Goal: Task Accomplishment & Management: Manage account settings

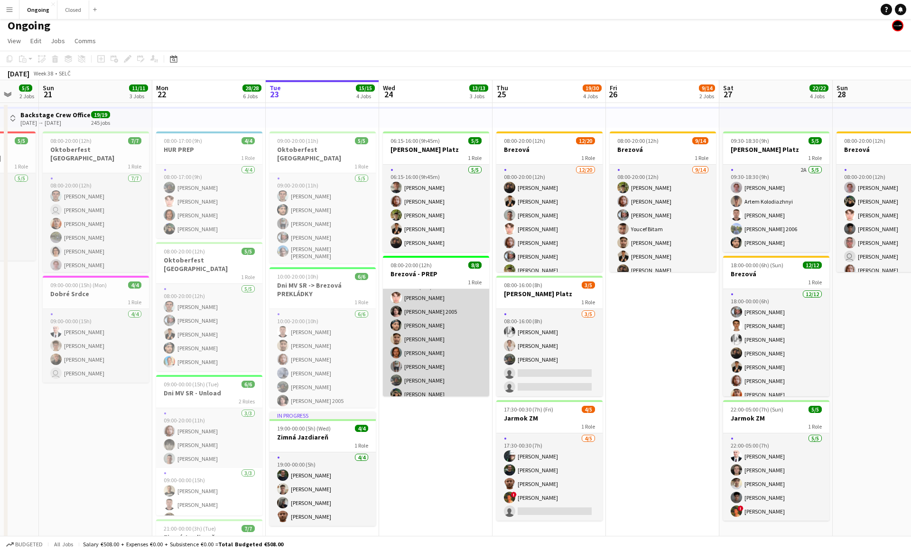
scroll to position [21, 0]
click at [417, 374] on app-card-role "1A [DATE] 08:00-20:00 (12h) [PERSON_NAME] [PERSON_NAME] 2005 [PERSON_NAME] [PER…" at bounding box center [436, 331] width 106 height 129
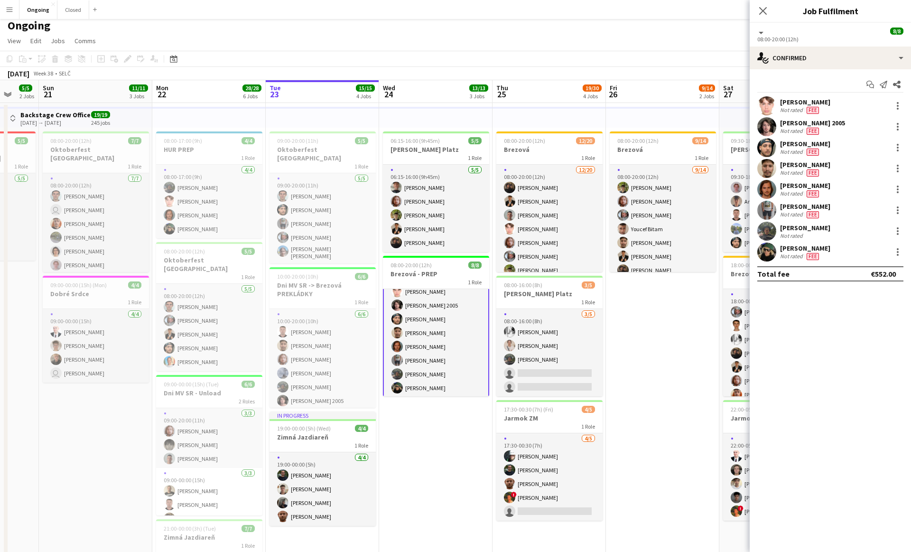
scroll to position [22, 0]
click at [896, 232] on div at bounding box center [897, 230] width 11 height 11
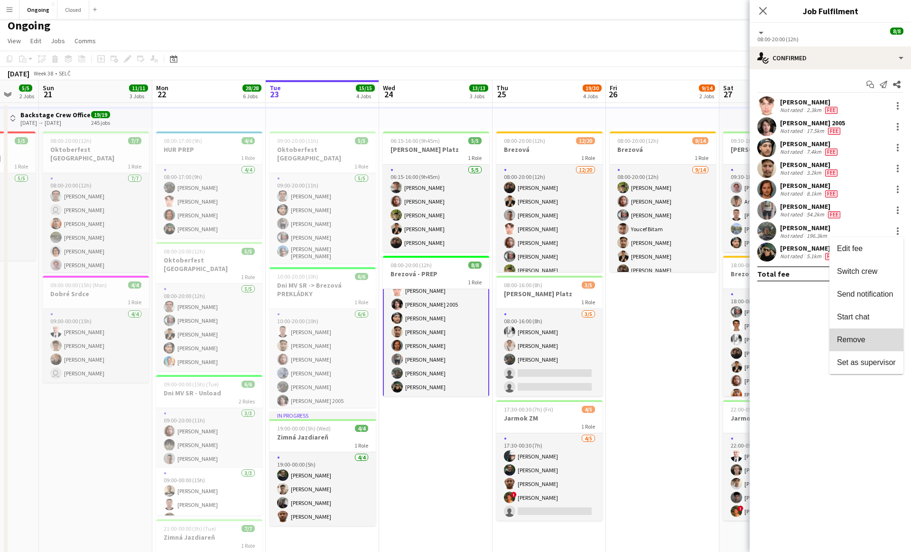
click at [861, 341] on span "Remove" at bounding box center [851, 339] width 28 height 8
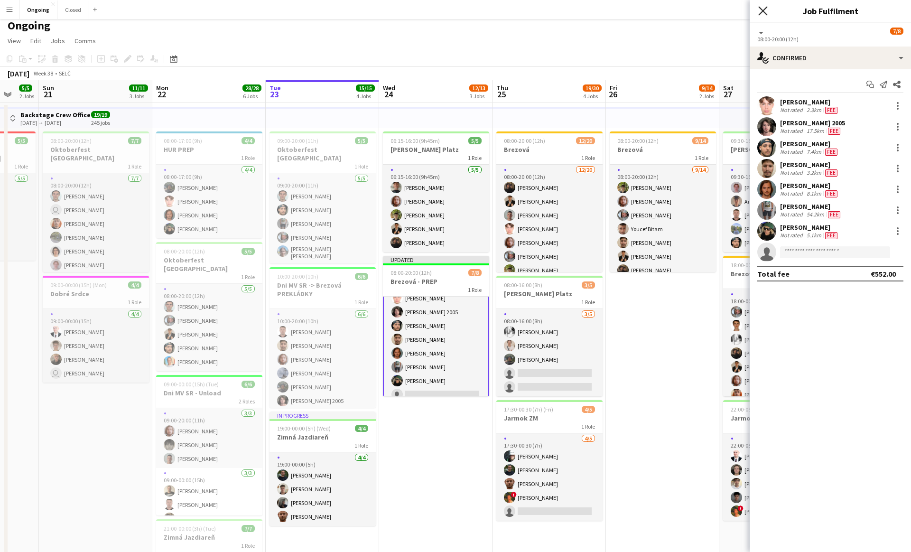
click at [761, 10] on icon "Close pop-in" at bounding box center [762, 10] width 9 height 9
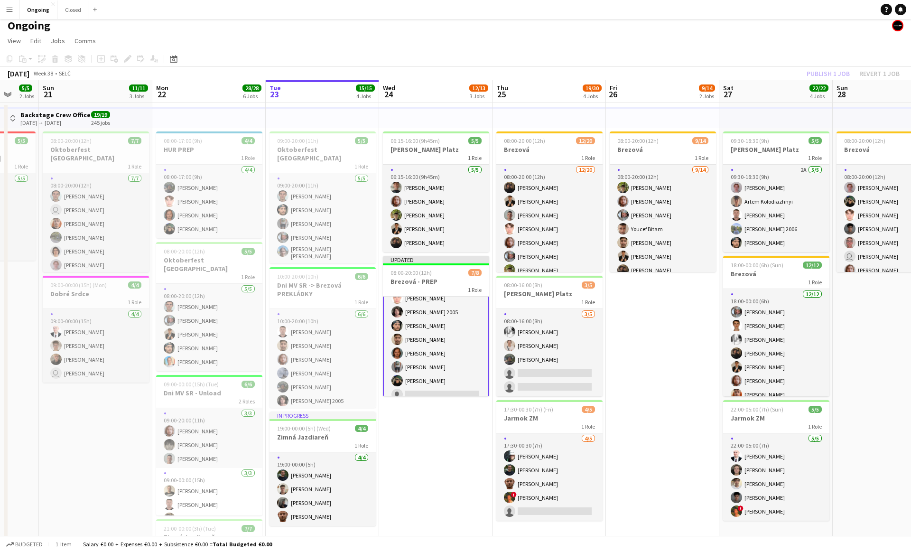
click at [830, 74] on div "Publish 1 job Revert 1 job" at bounding box center [853, 73] width 116 height 12
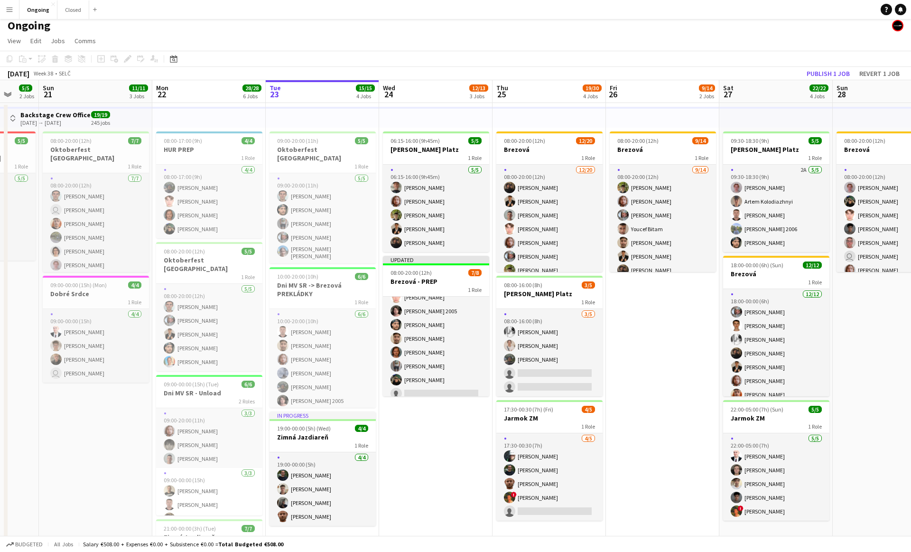
scroll to position [21, 0]
click at [822, 74] on button "Publish 1 job" at bounding box center [827, 73] width 51 height 12
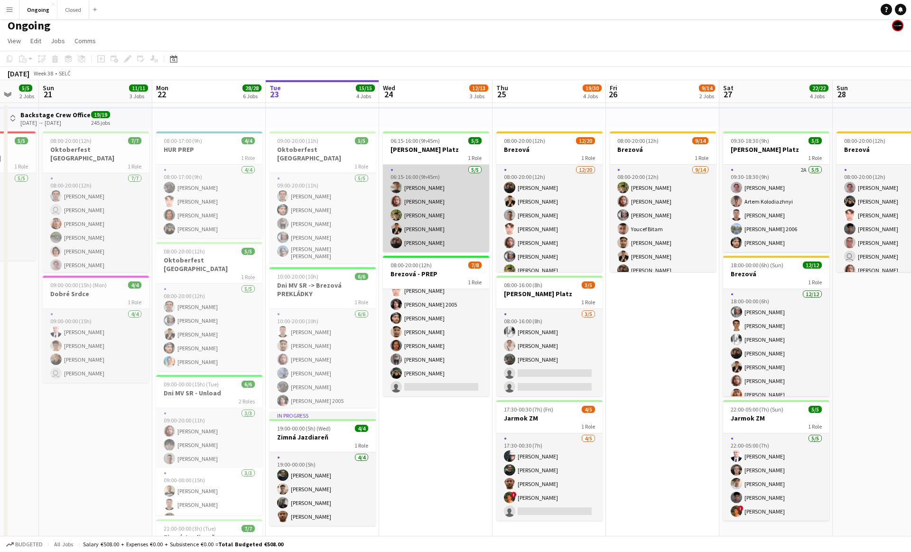
scroll to position [0, 0]
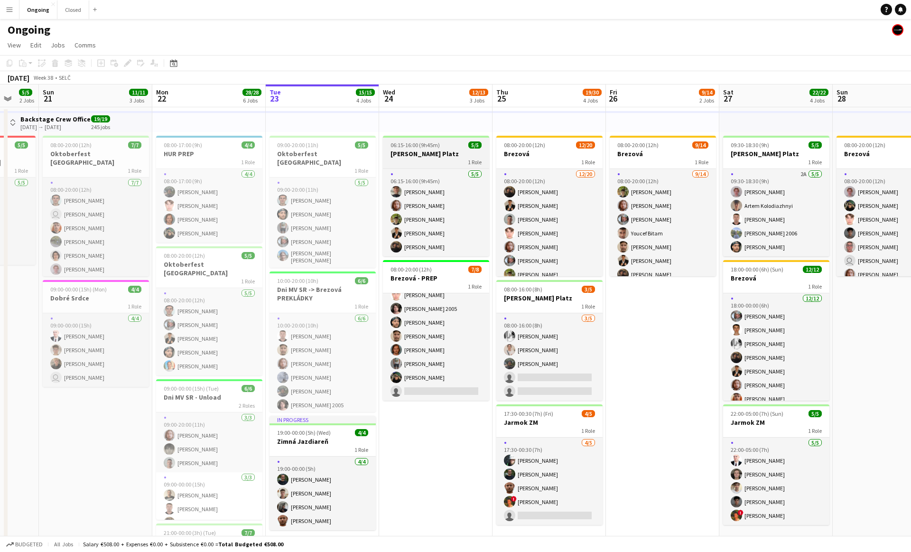
click at [416, 156] on h3 "[PERSON_NAME] Platz" at bounding box center [436, 153] width 106 height 9
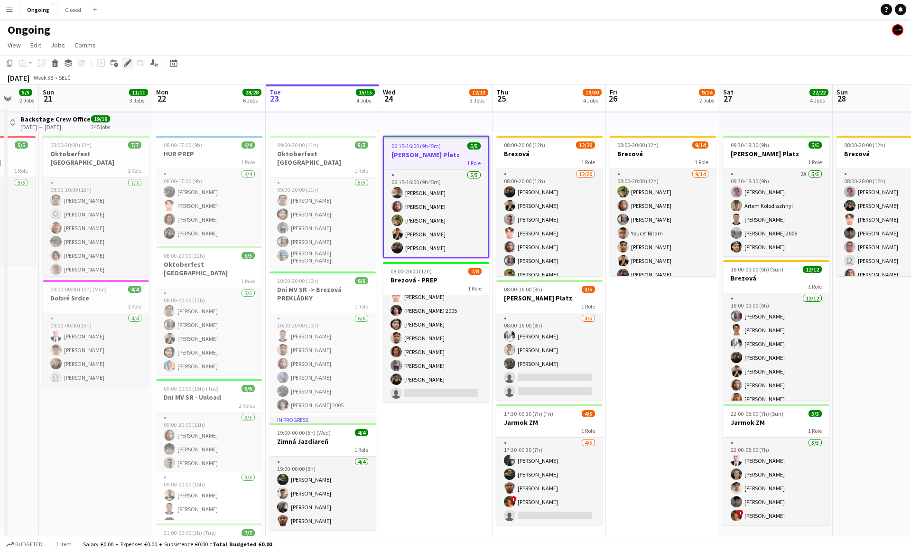
click at [128, 63] on icon at bounding box center [127, 63] width 5 height 5
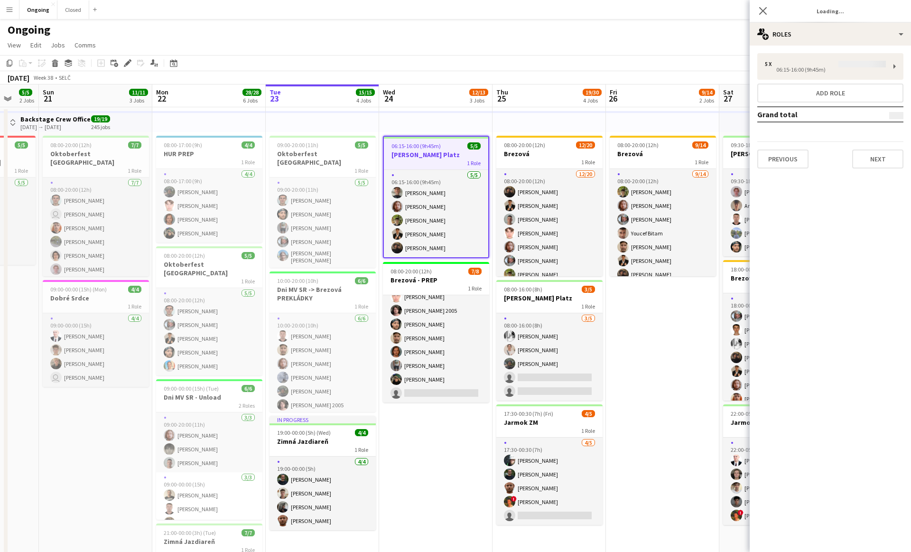
type input "**********"
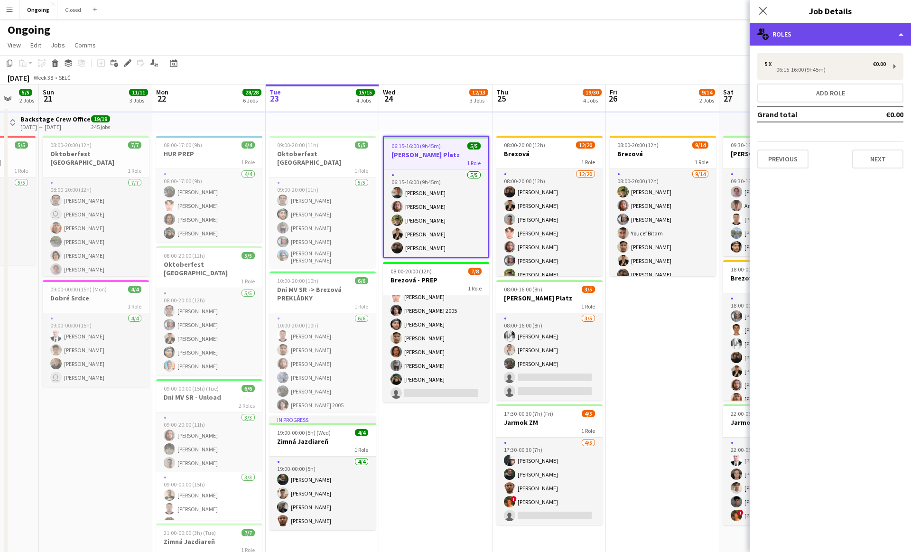
click at [795, 31] on div "multiple-users-add Roles" at bounding box center [829, 34] width 161 height 23
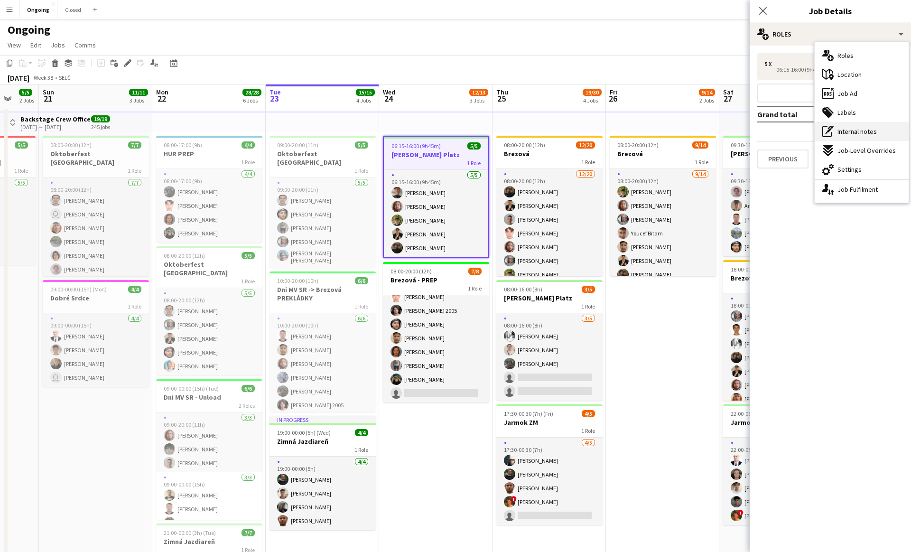
click at [865, 131] on span "Internal notes" at bounding box center [856, 131] width 39 height 9
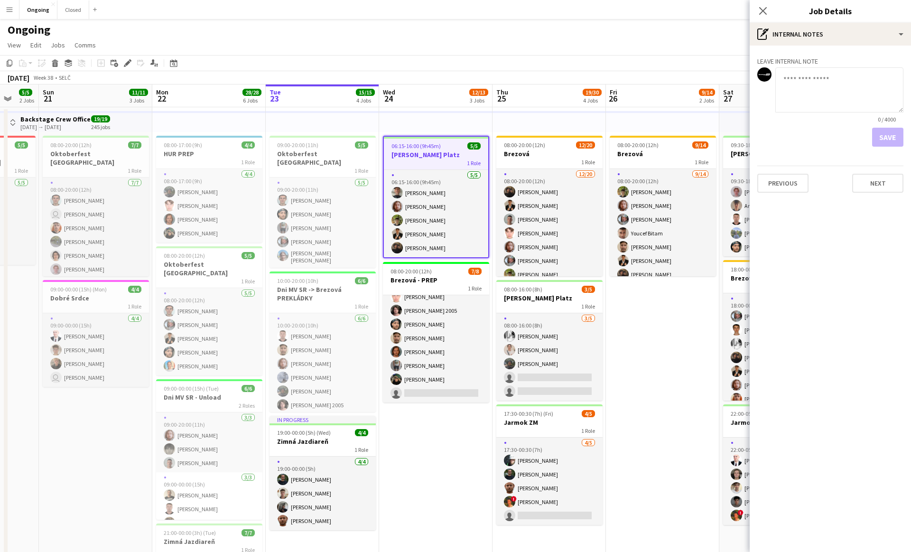
click at [785, 20] on div "Close pop-in Job Details" at bounding box center [829, 11] width 161 height 23
click at [785, 23] on div "pen-write Internal notes" at bounding box center [829, 34] width 161 height 23
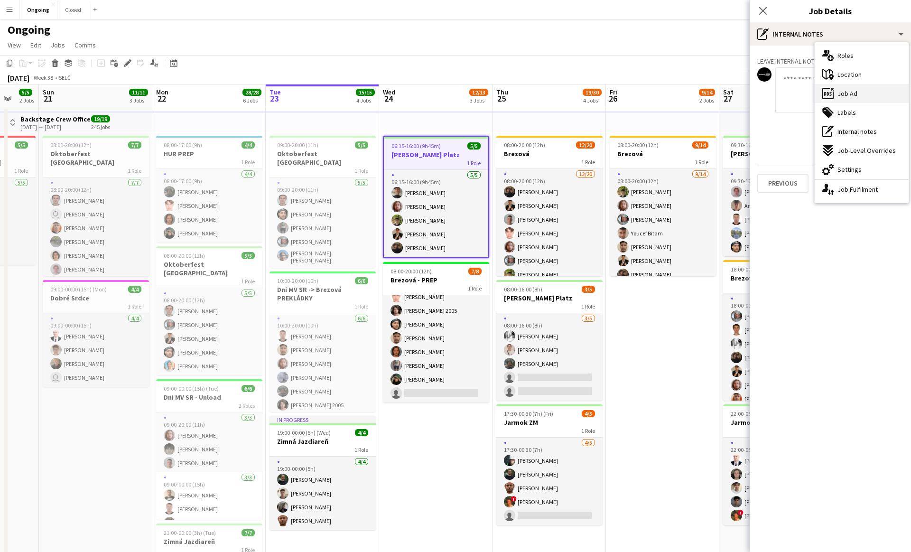
click at [857, 95] on div "ads-window Job Ad" at bounding box center [861, 93] width 94 height 19
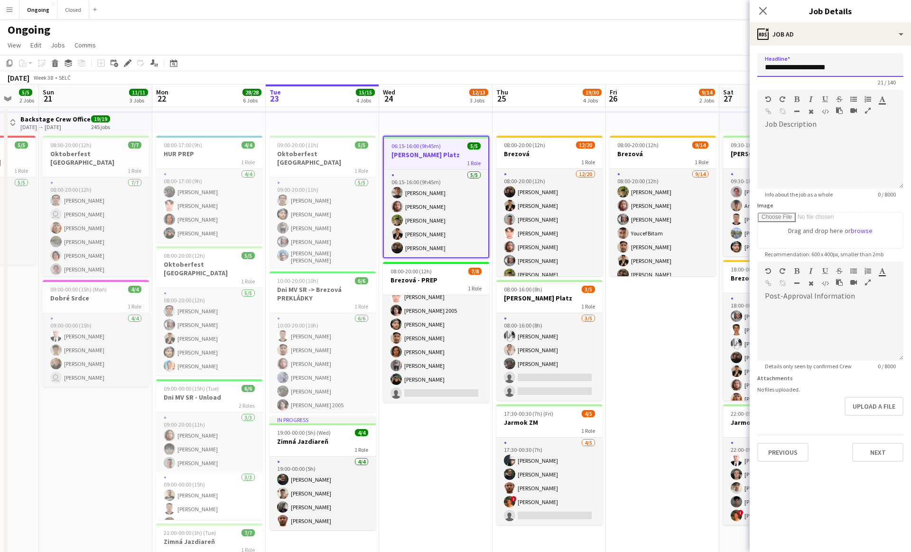
drag, startPoint x: 846, startPoint y: 71, endPoint x: 765, endPoint y: 68, distance: 80.2
click at [765, 68] on input "**********" at bounding box center [830, 65] width 146 height 24
click at [763, 10] on icon at bounding box center [762, 10] width 9 height 9
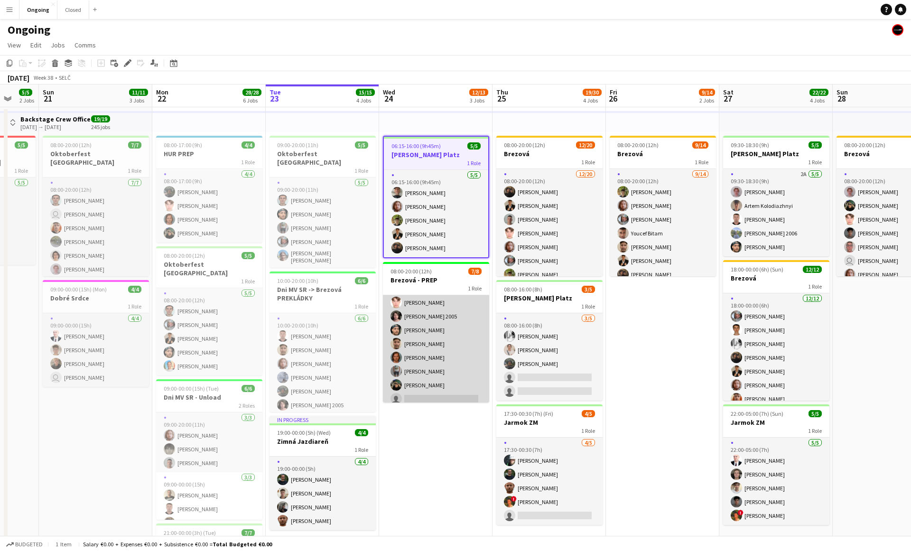
scroll to position [21, 0]
click at [437, 375] on app-card-role "1A [DATE] 08:00-20:00 (12h) [PERSON_NAME] [PERSON_NAME] 2005 [PERSON_NAME] [PER…" at bounding box center [436, 338] width 106 height 129
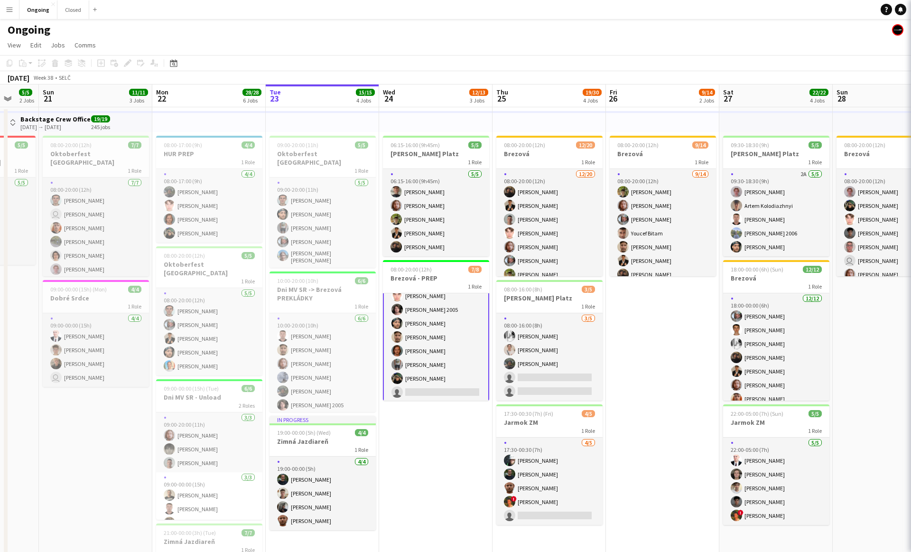
scroll to position [22, 0]
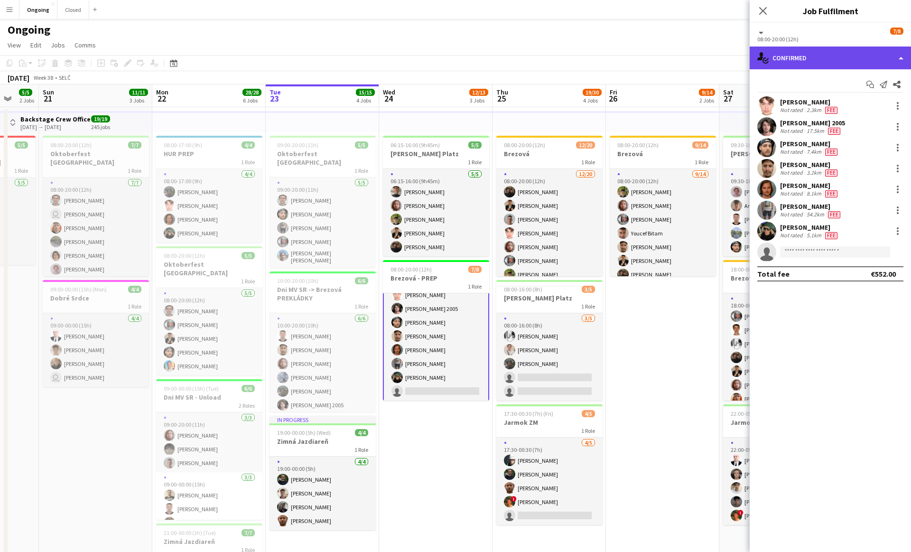
click at [864, 60] on div "single-neutral-actions-check-2 Confirmed" at bounding box center [829, 57] width 161 height 23
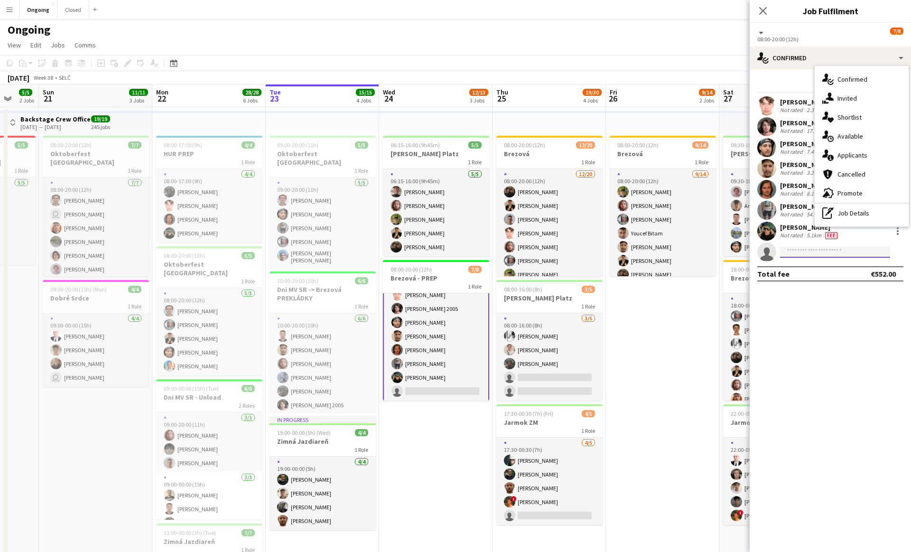
click at [801, 255] on input at bounding box center [835, 251] width 110 height 11
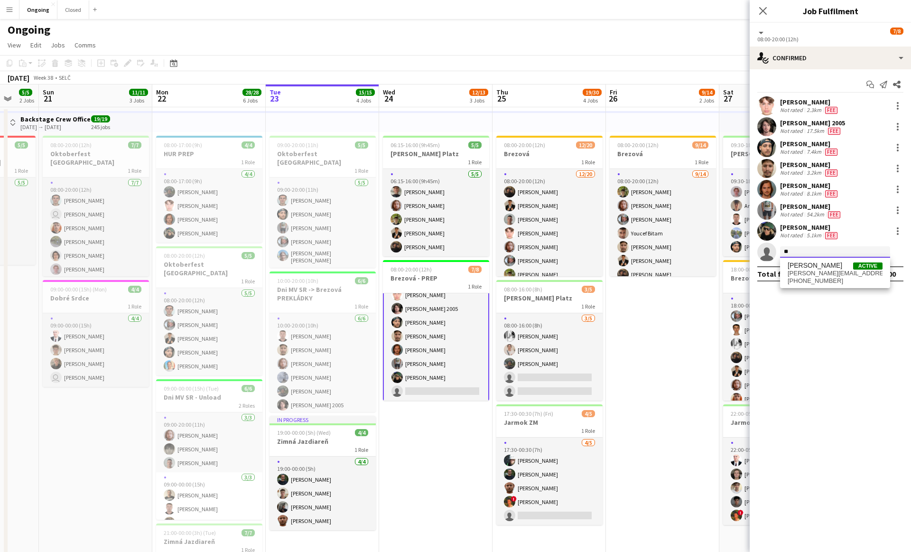
type input "*"
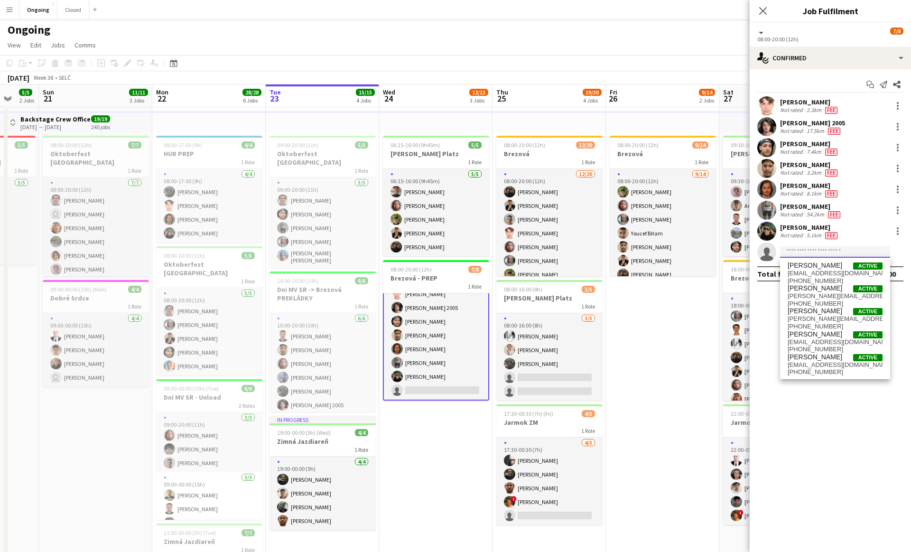
scroll to position [0, 0]
click at [433, 344] on app-card-role "1A [DATE] 08:00-20:00 (12h) [PERSON_NAME] [PERSON_NAME] 2005 [PERSON_NAME] [PER…" at bounding box center [436, 358] width 106 height 130
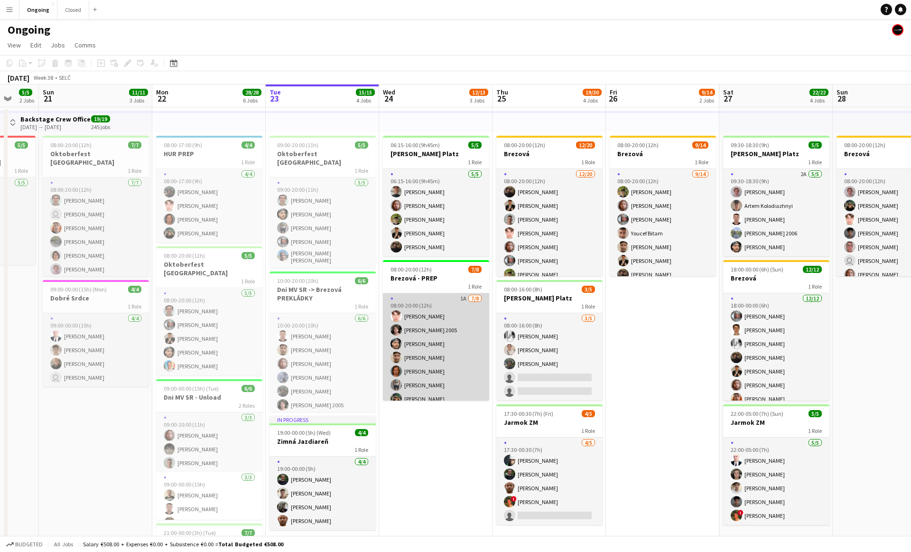
click at [433, 344] on app-card-role "1A [DATE] 08:00-20:00 (12h) [PERSON_NAME] [PERSON_NAME] 2005 [PERSON_NAME] [PER…" at bounding box center [436, 357] width 106 height 129
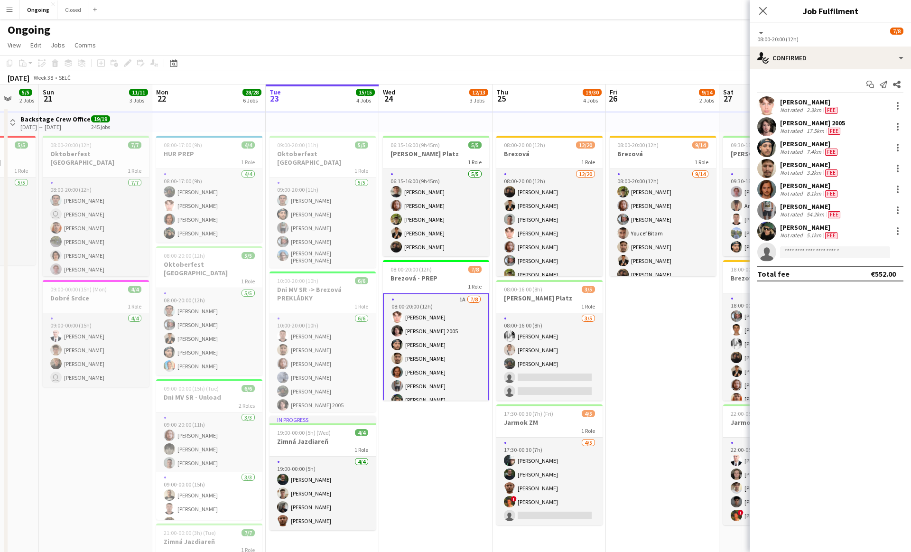
click at [807, 258] on app-invite-slot "single-neutral-actions" at bounding box center [829, 251] width 161 height 19
click at [806, 257] on input at bounding box center [835, 251] width 110 height 11
type input "****"
click at [828, 270] on span "[PERSON_NAME][EMAIL_ADDRESS][PERSON_NAME][DOMAIN_NAME]" at bounding box center [834, 273] width 95 height 8
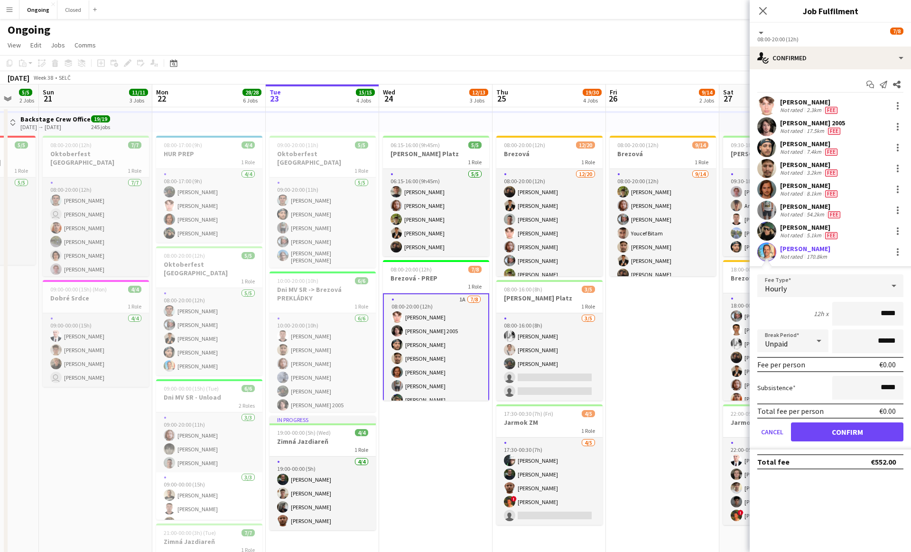
click at [856, 286] on div "Hourly" at bounding box center [820, 285] width 127 height 23
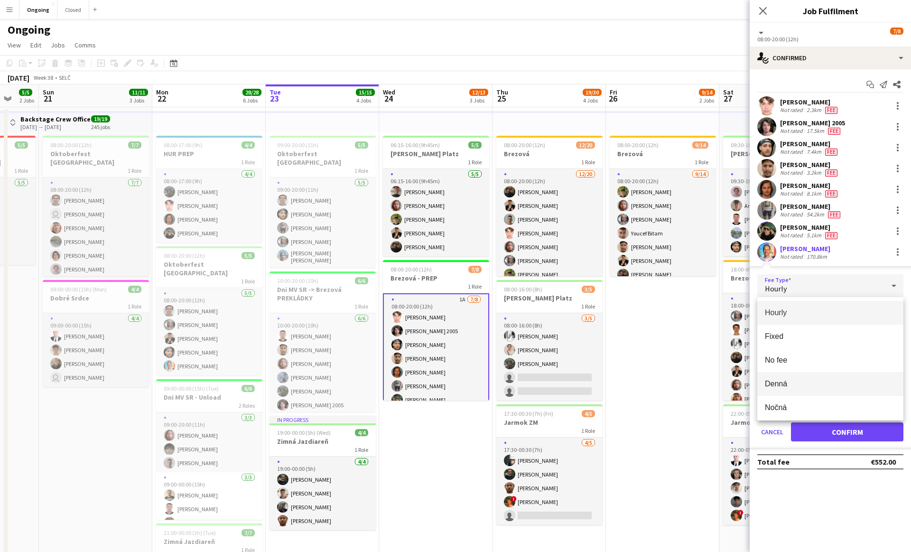
click at [797, 382] on span "Denná" at bounding box center [830, 383] width 131 height 9
type input "*****"
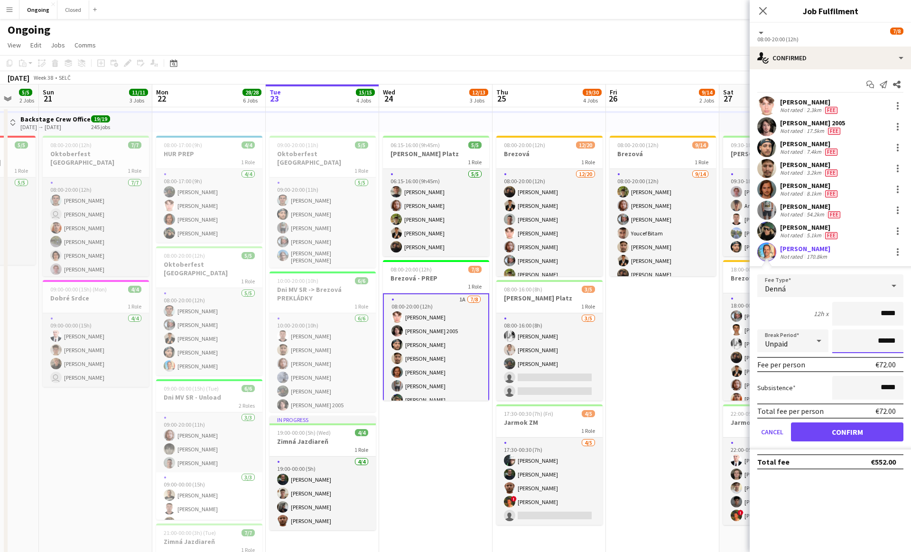
click at [880, 339] on input "******" at bounding box center [867, 341] width 71 height 24
click at [876, 342] on input "******" at bounding box center [867, 341] width 71 height 24
click at [876, 339] on input "******" at bounding box center [867, 341] width 71 height 24
click at [843, 429] on button "Confirm" at bounding box center [847, 431] width 112 height 19
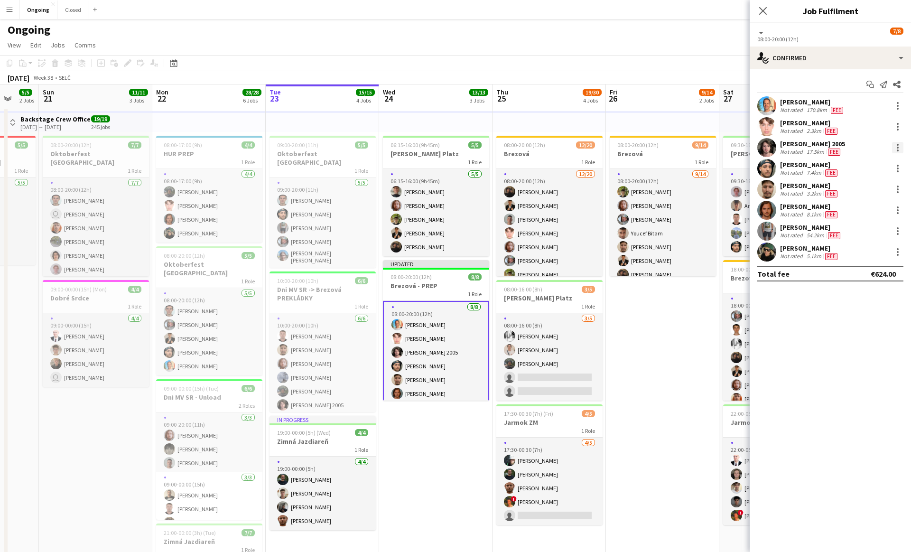
click at [895, 142] on div at bounding box center [897, 147] width 11 height 11
click at [857, 252] on span "Remove" at bounding box center [851, 256] width 28 height 8
click at [764, 8] on icon "Close pop-in" at bounding box center [762, 10] width 9 height 9
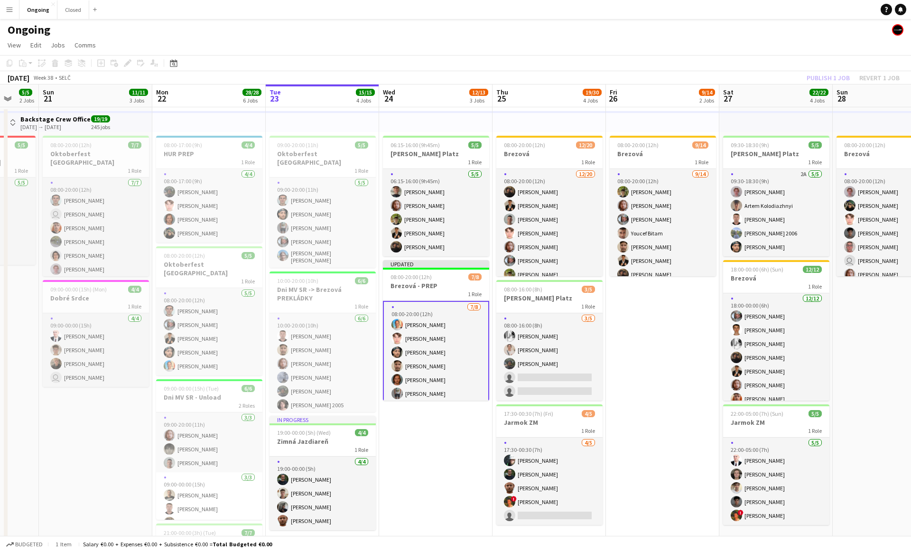
click at [834, 72] on div "Publish 1 job Revert 1 job" at bounding box center [853, 78] width 116 height 12
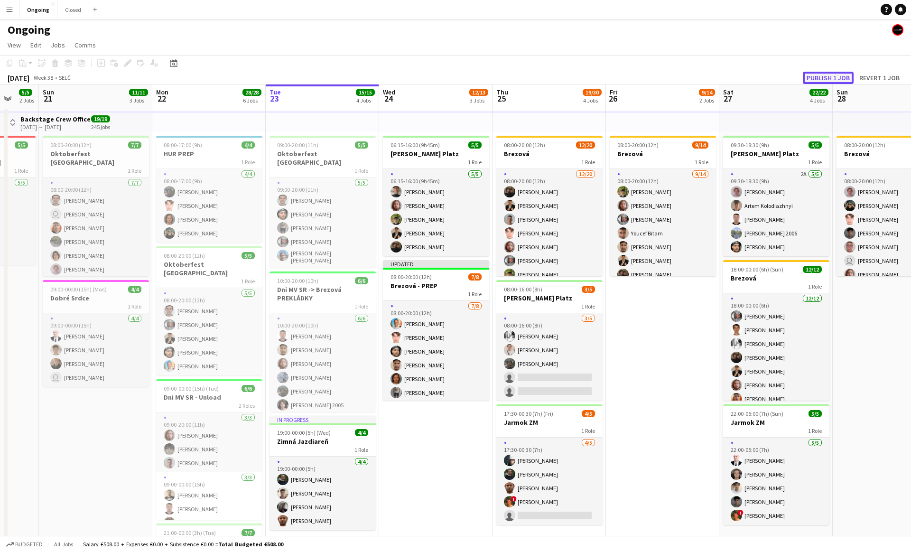
click at [827, 76] on button "Publish 1 job" at bounding box center [827, 78] width 51 height 12
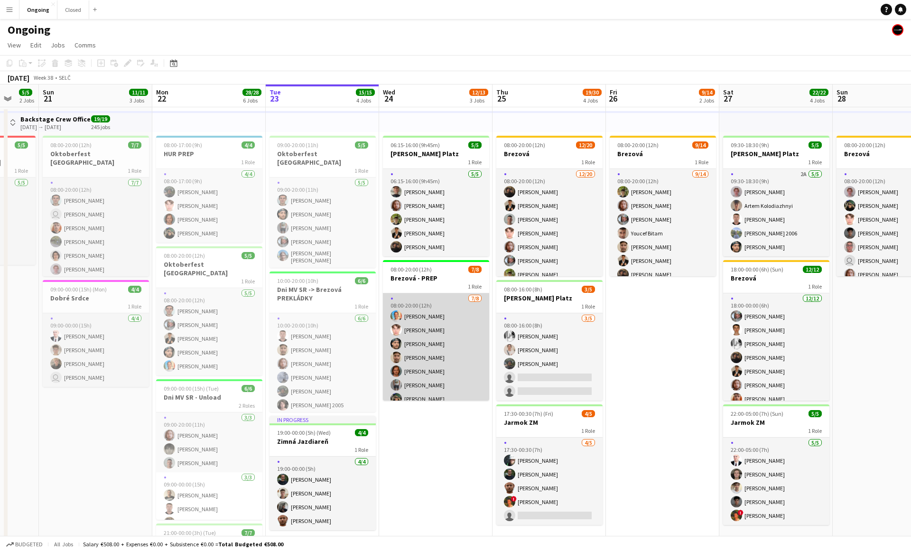
scroll to position [21, 0]
